Goal: Find specific page/section: Find specific page/section

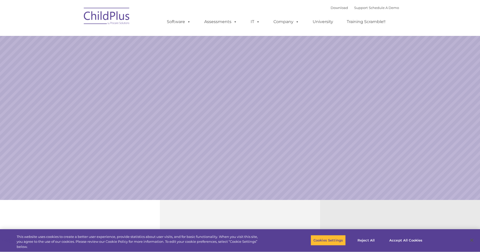
select select "MEDIUM"
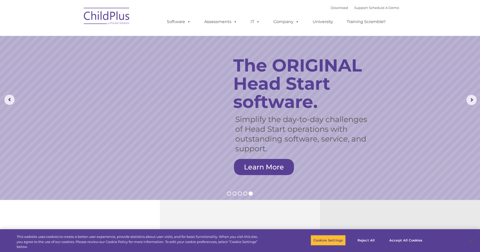
click at [88, 11] on img at bounding box center [106, 17] width 51 height 26
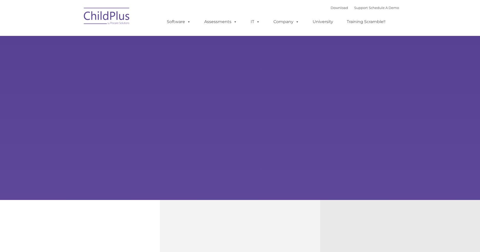
type input ""
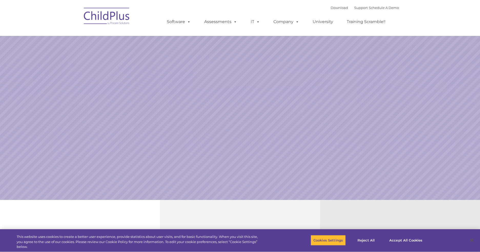
select select "MEDIUM"
